Goal: Task Accomplishment & Management: Manage account settings

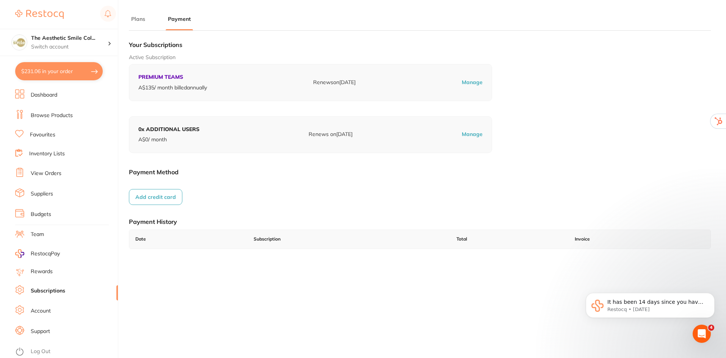
click at [44, 290] on link "Subscriptions" at bounding box center [48, 291] width 34 height 8
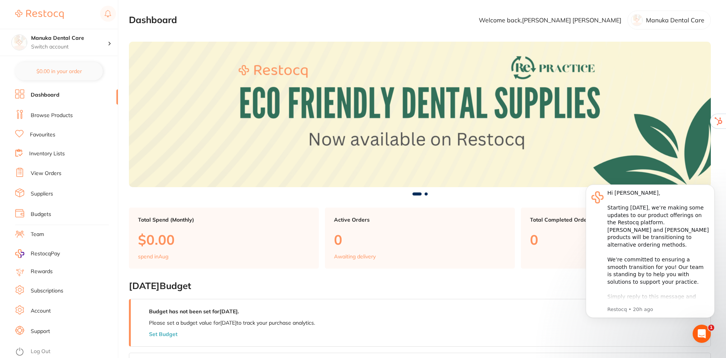
click at [44, 311] on link "Account" at bounding box center [41, 311] width 20 height 8
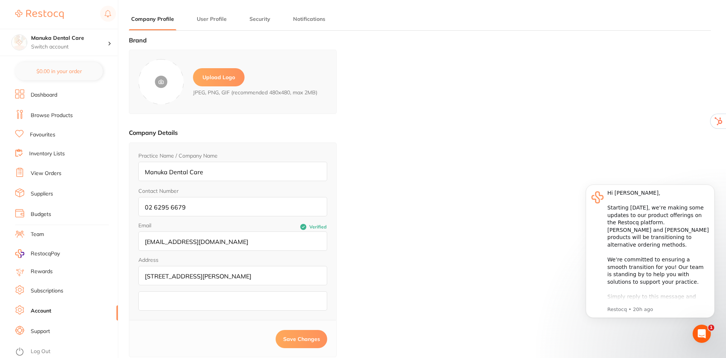
type input "[PERSON_NAME]"
type input "[EMAIL_ADDRESS][DOMAIN_NAME]"
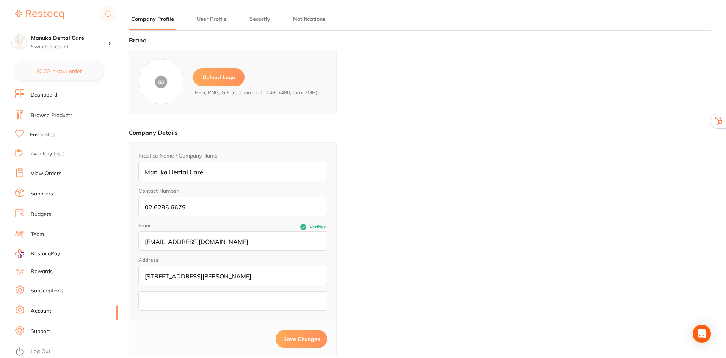
click at [212, 77] on label "Upload Logo" at bounding box center [219, 77] width 52 height 18
click at [0, 0] on input "file" at bounding box center [0, 0] width 0 height 0
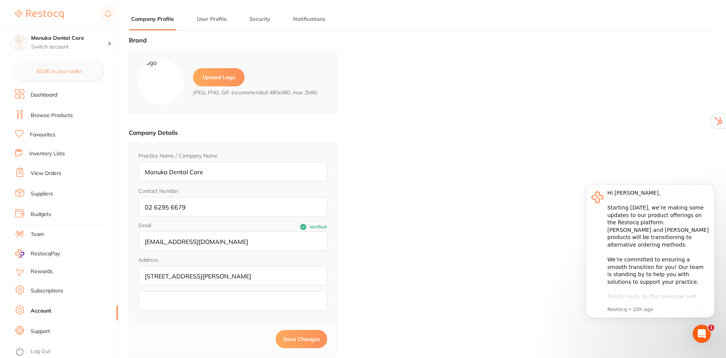
click at [295, 337] on span "Save Changes" at bounding box center [301, 339] width 37 height 7
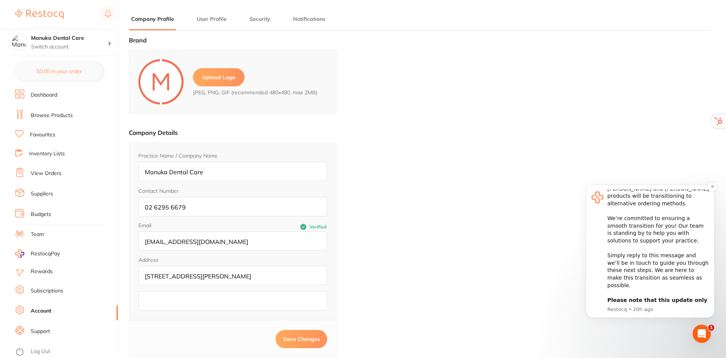
scroll to position [42, 0]
click at [712, 189] on button "Dismiss notification" at bounding box center [712, 187] width 10 height 10
